Goal: Task Accomplishment & Management: Use online tool/utility

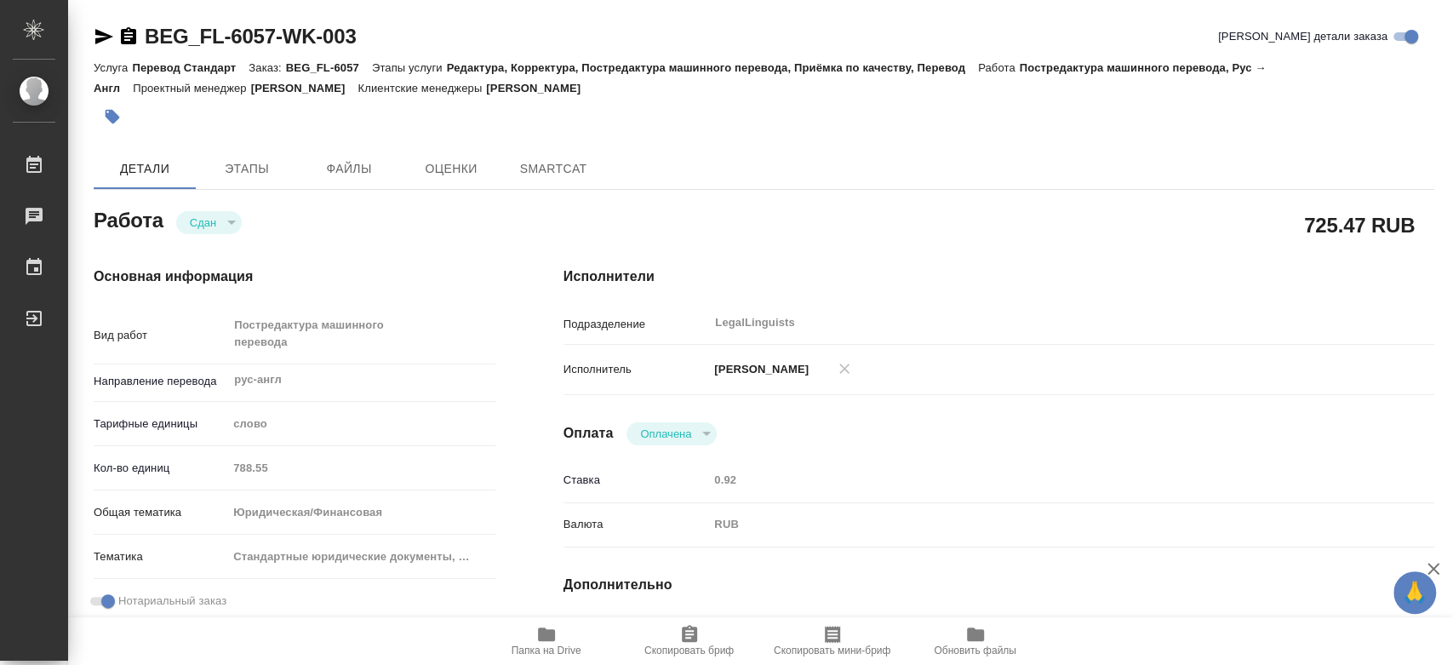
type textarea "x"
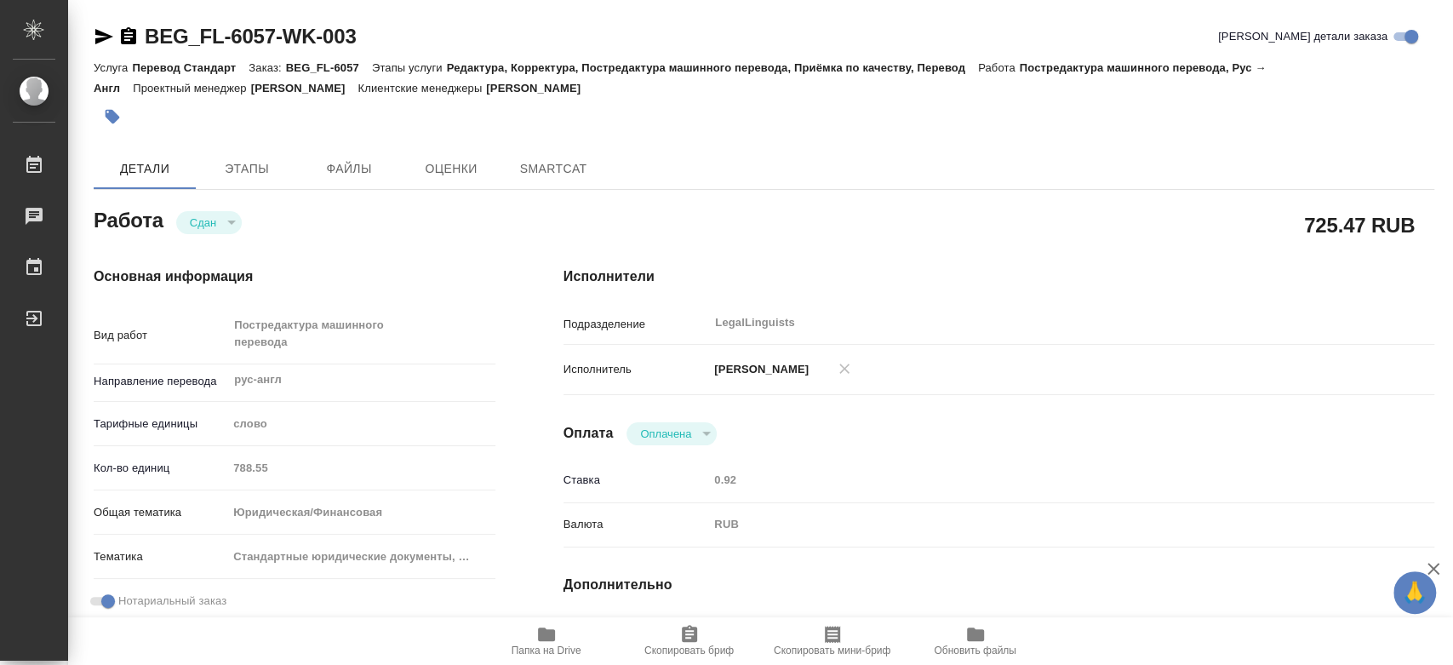
type textarea "x"
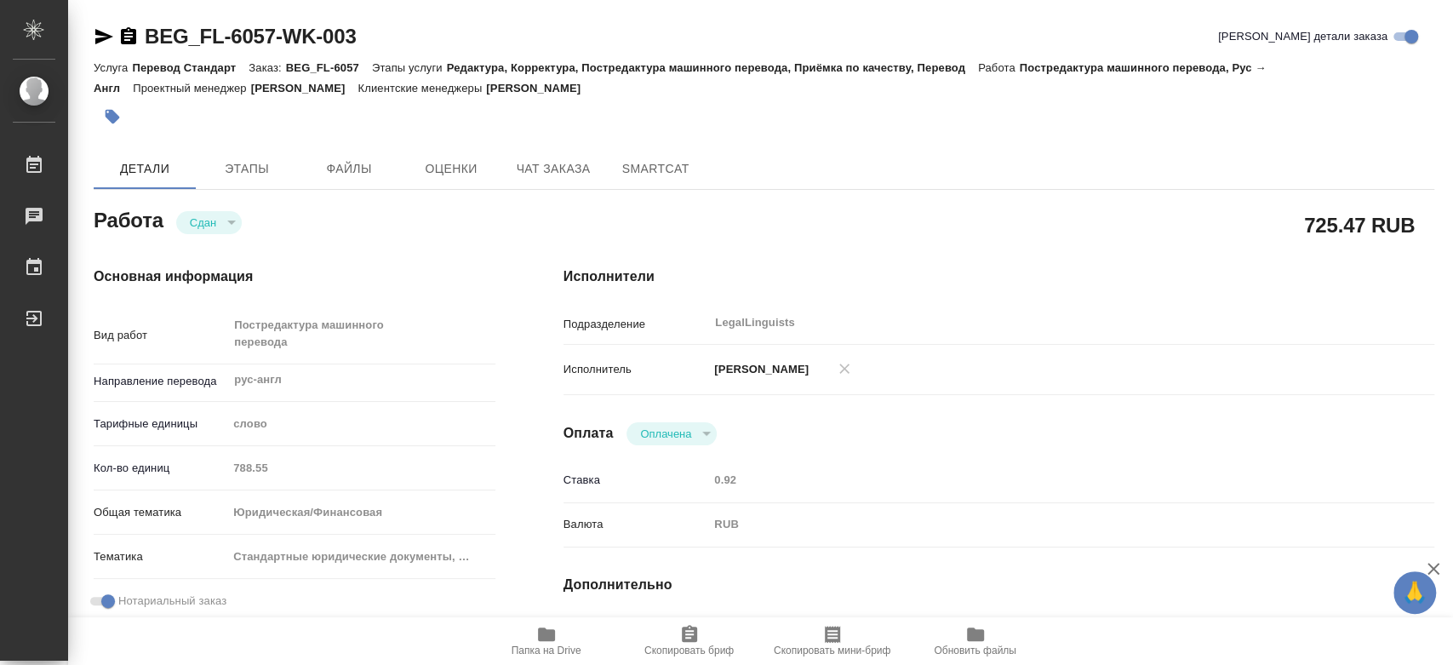
click at [564, 640] on span "Папка на Drive" at bounding box center [546, 640] width 123 height 32
type textarea "x"
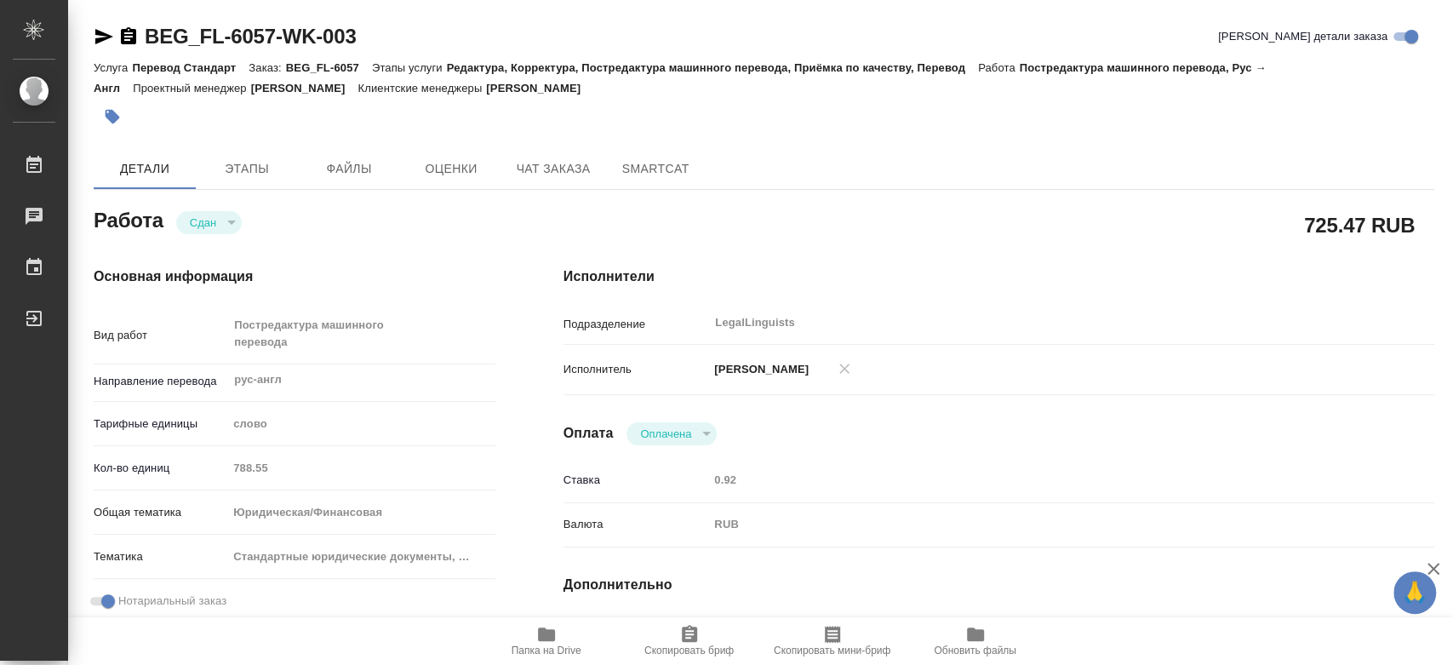
type textarea "x"
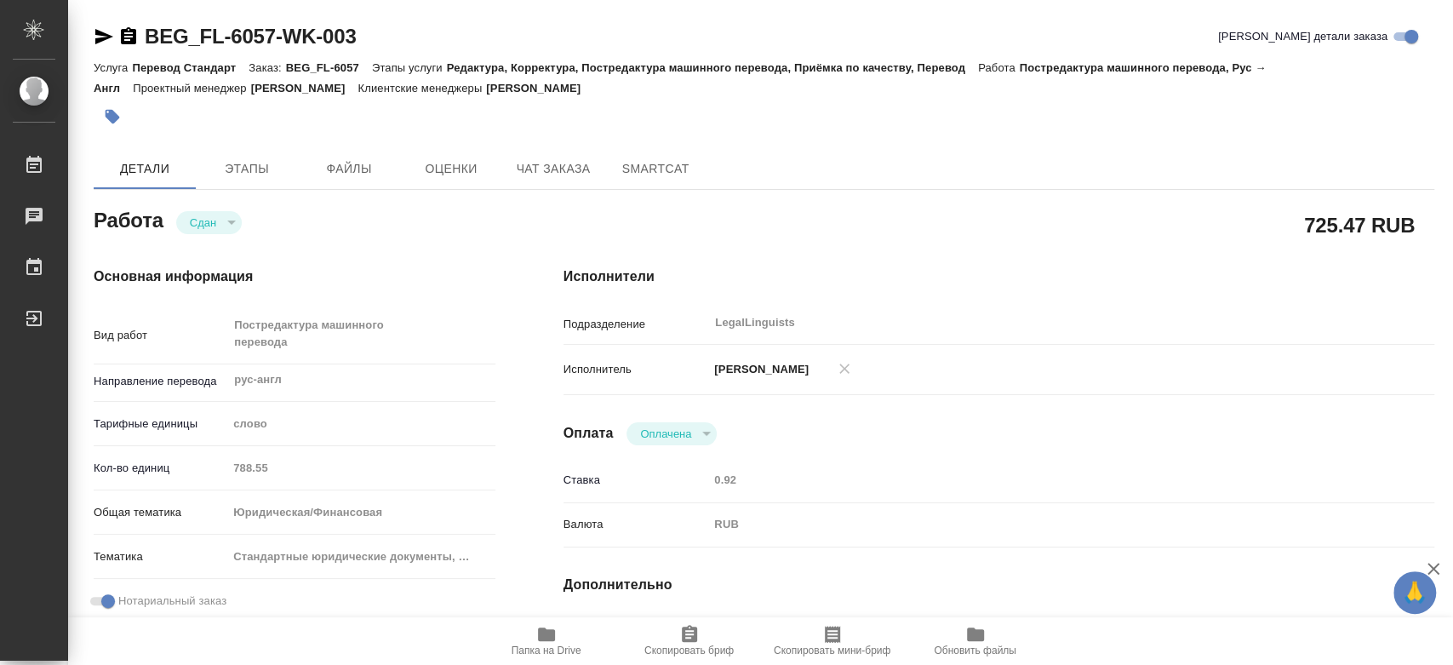
type textarea "x"
